Goal: Task Accomplishment & Management: Use online tool/utility

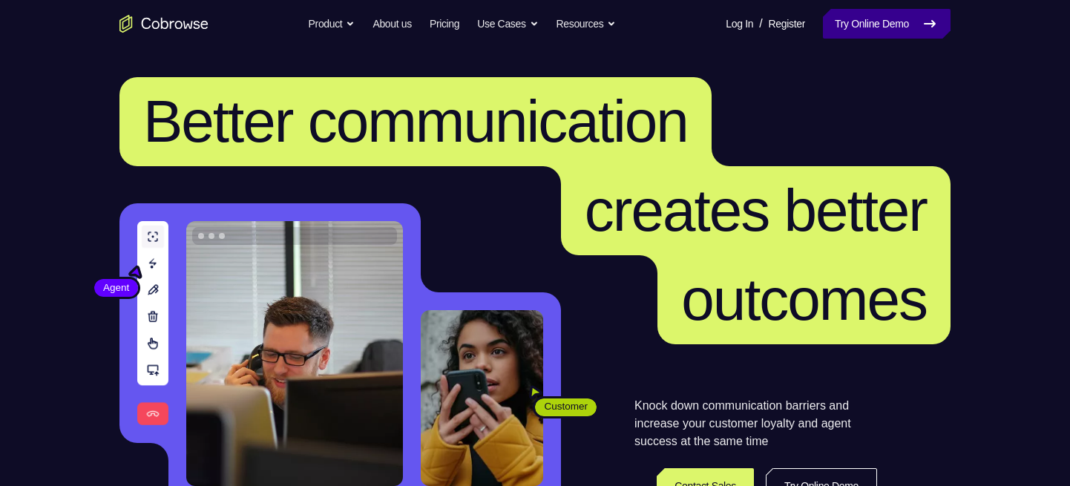
click at [871, 29] on link "Try Online Demo" at bounding box center [887, 24] width 128 height 30
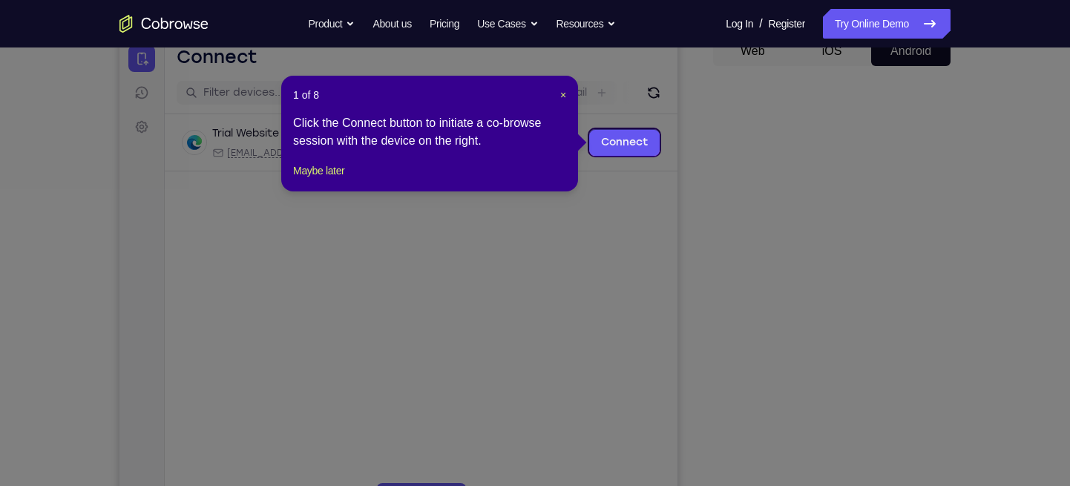
scroll to position [156, 0]
click at [558, 99] on header "1 of 8 ×" at bounding box center [429, 95] width 273 height 15
click at [558, 95] on header "1 of 8 ×" at bounding box center [429, 95] width 273 height 15
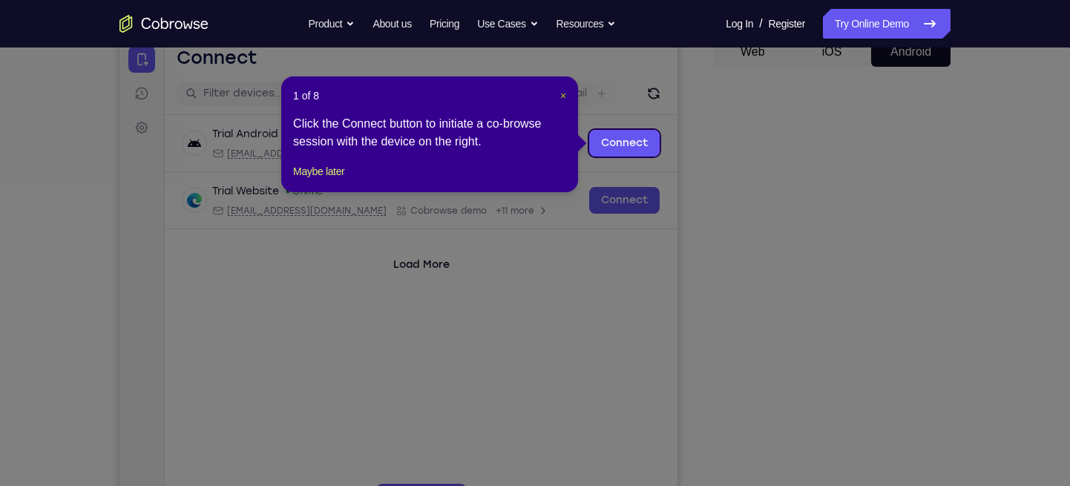
click at [560, 95] on span "×" at bounding box center [563, 96] width 6 height 12
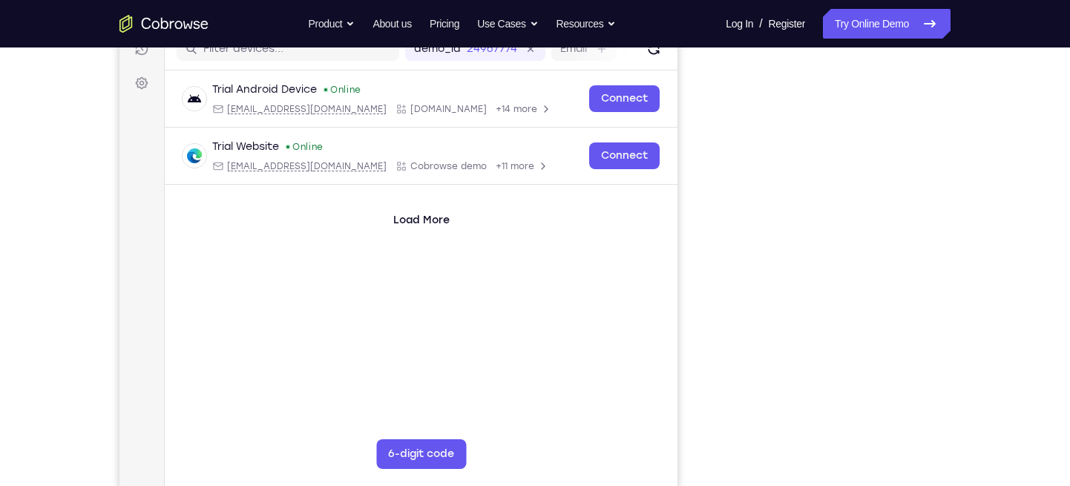
scroll to position [179, 0]
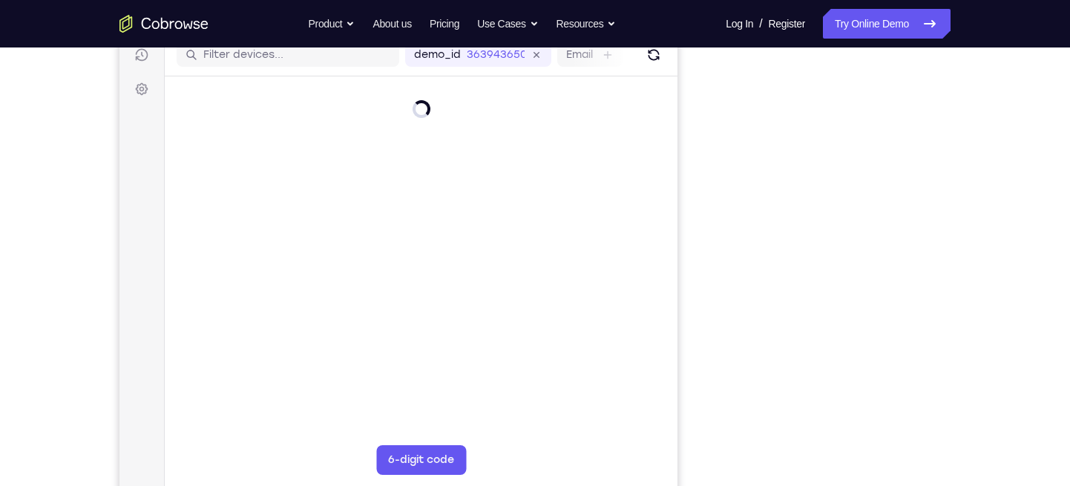
scroll to position [194, 0]
